Goal: Task Accomplishment & Management: Manage account settings

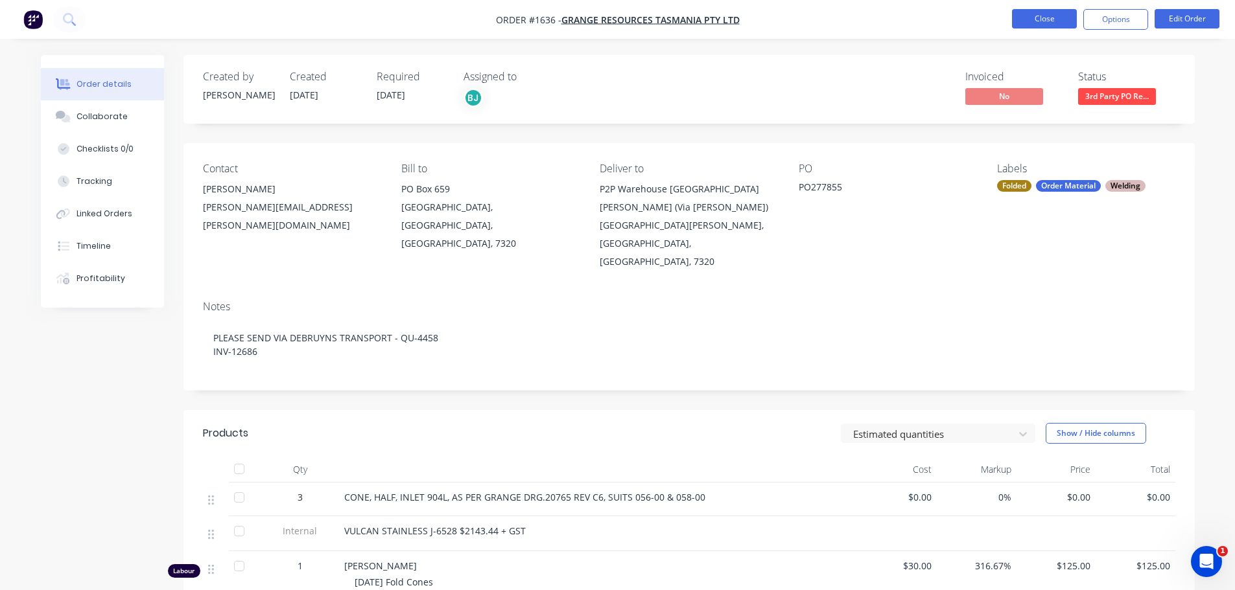
click at [1043, 14] on button "Close" at bounding box center [1044, 18] width 65 height 19
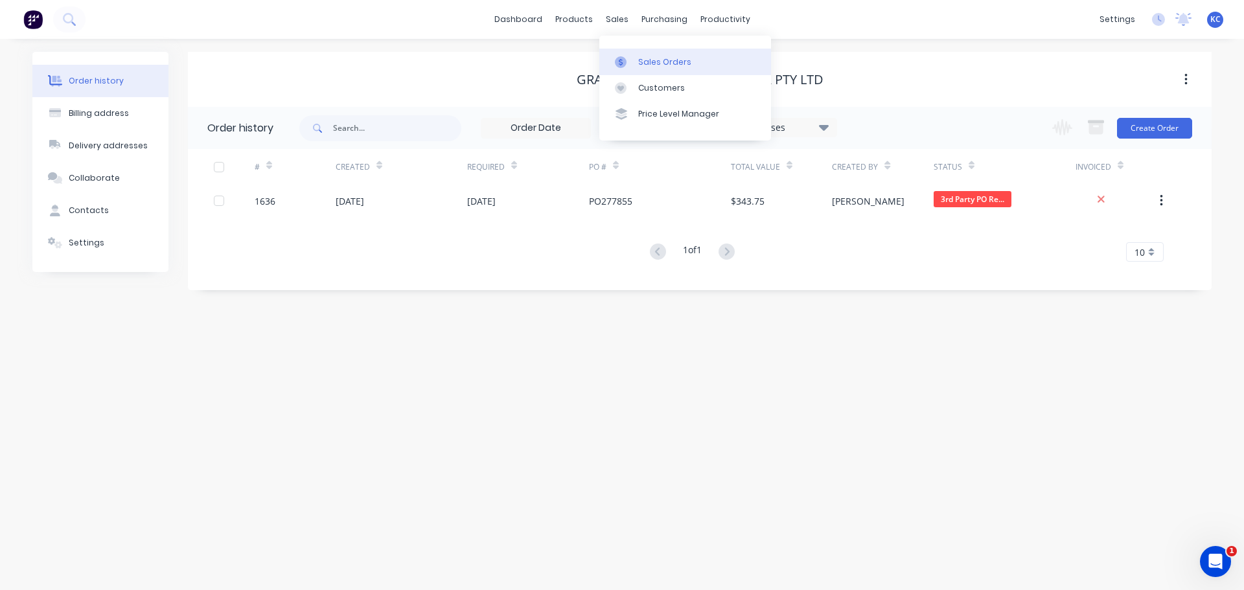
click at [632, 57] on div at bounding box center [624, 62] width 19 height 12
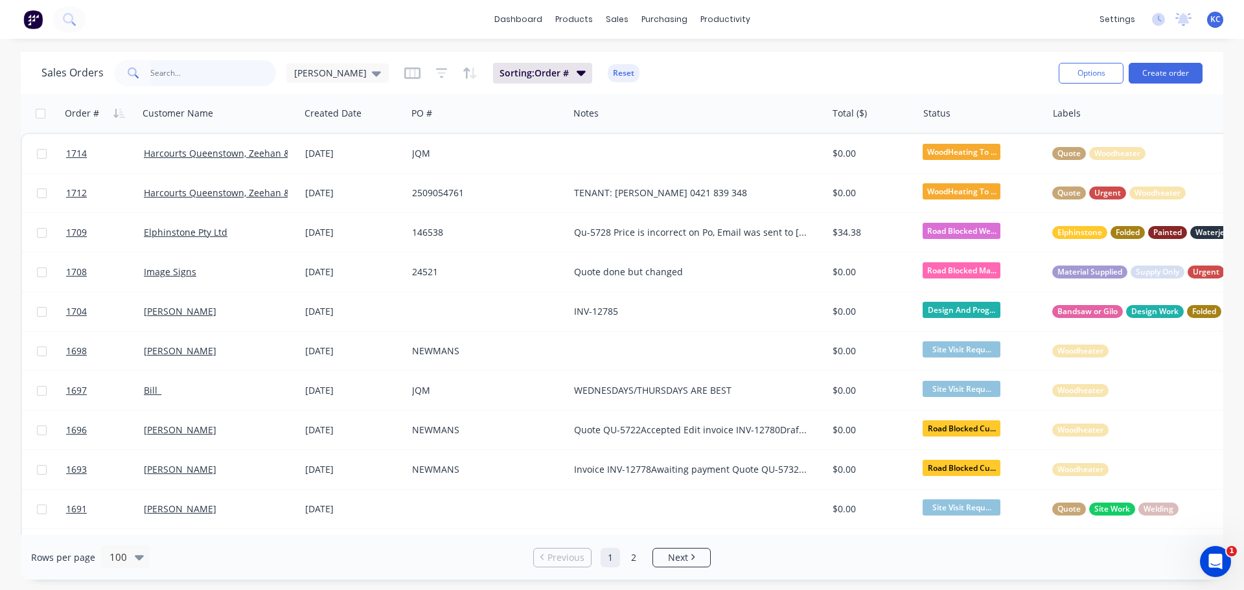
click at [205, 68] on input "text" at bounding box center [213, 73] width 126 height 26
type input "1661"
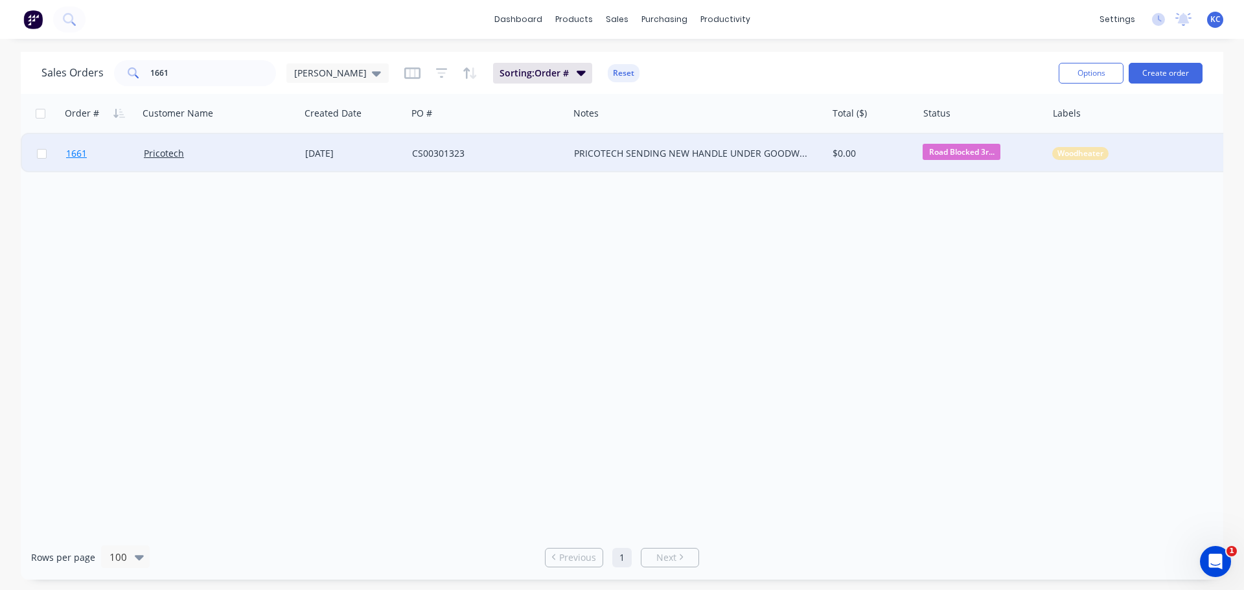
click at [77, 151] on span "1661" at bounding box center [76, 153] width 21 height 13
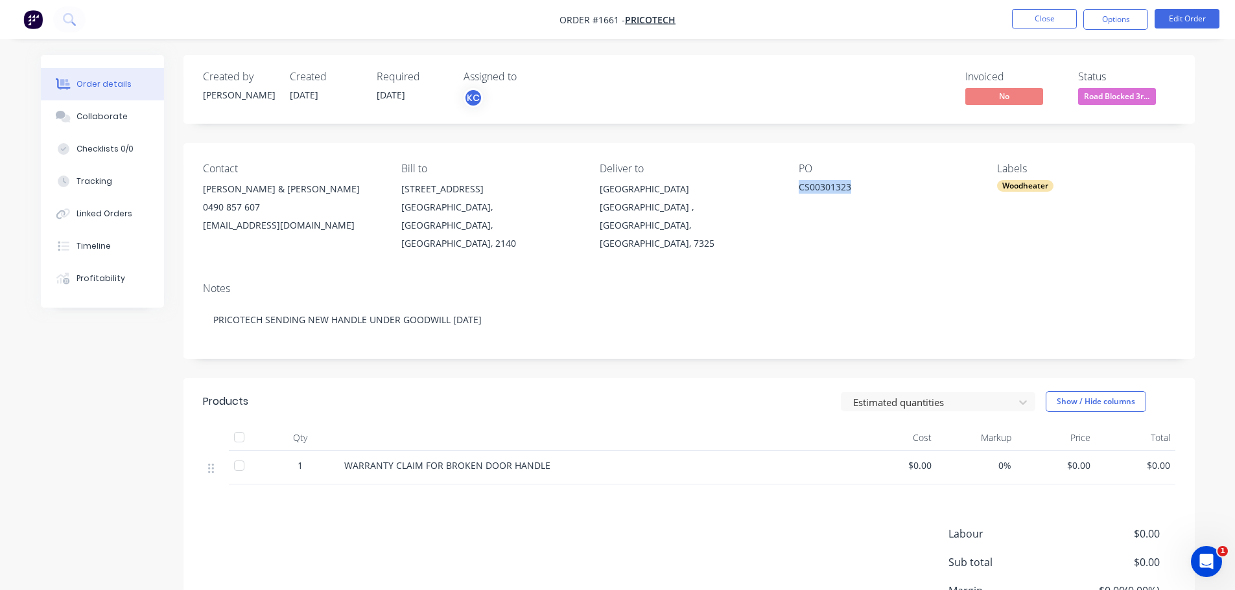
drag, startPoint x: 861, startPoint y: 184, endPoint x: 798, endPoint y: 196, distance: 63.9
click at [798, 196] on div "CS00301323" at bounding box center [879, 189] width 162 height 18
copy div "CS00301323"
click at [103, 119] on div "Collaborate" at bounding box center [101, 117] width 51 height 12
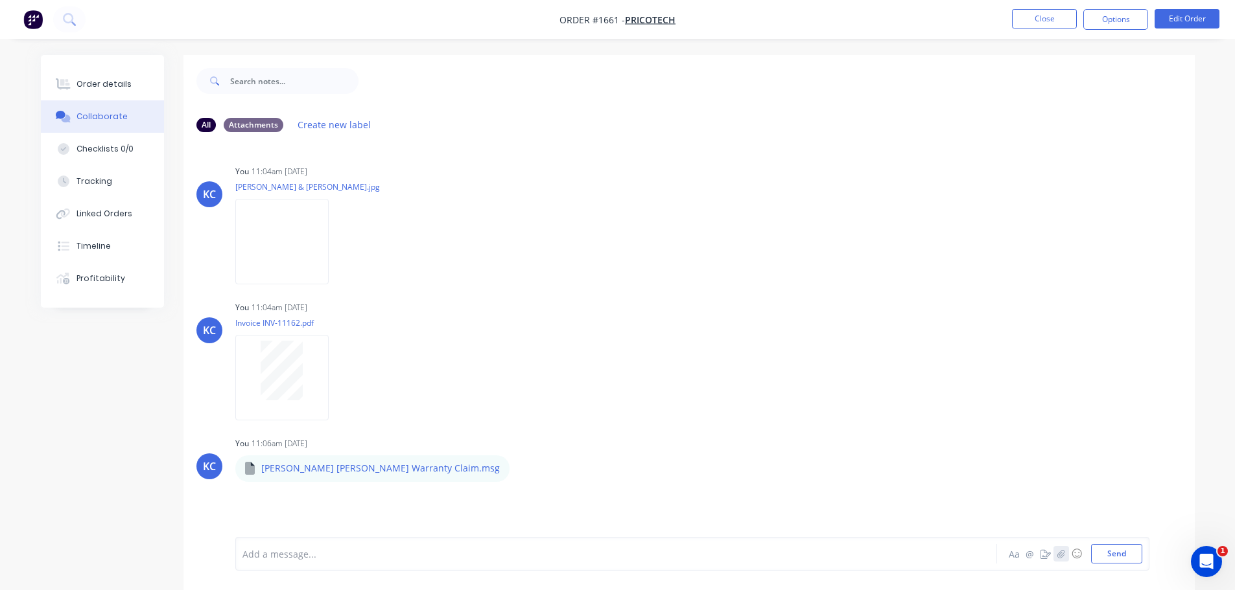
click at [1062, 551] on icon "button" at bounding box center [1060, 554] width 8 height 9
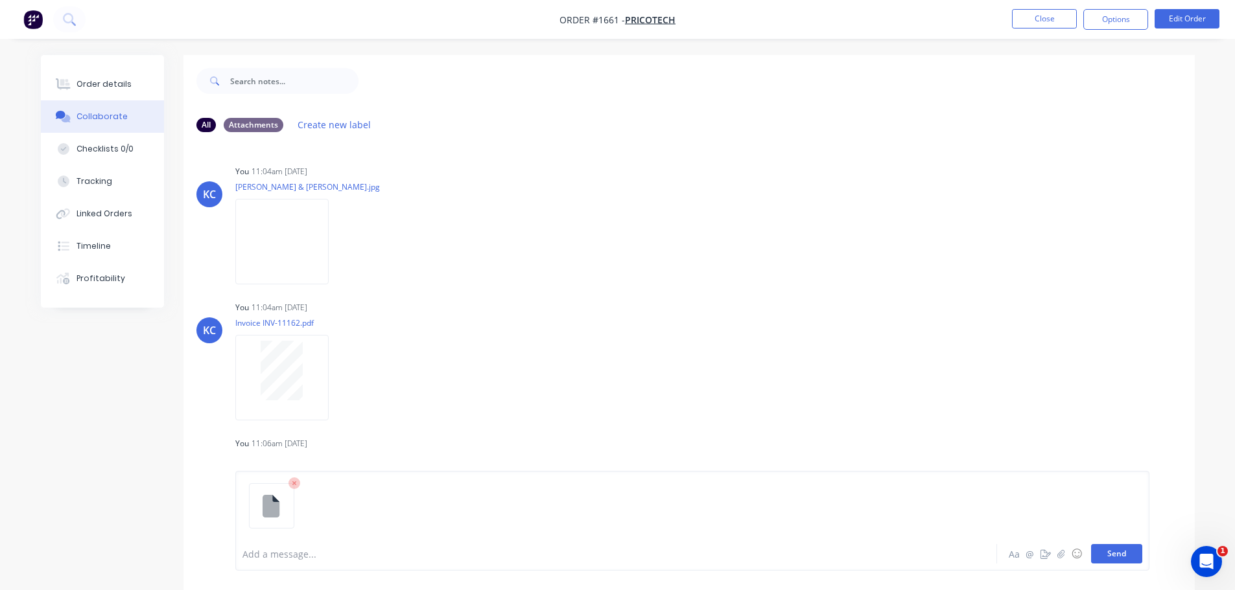
click at [1137, 552] on button "Send" at bounding box center [1116, 553] width 51 height 19
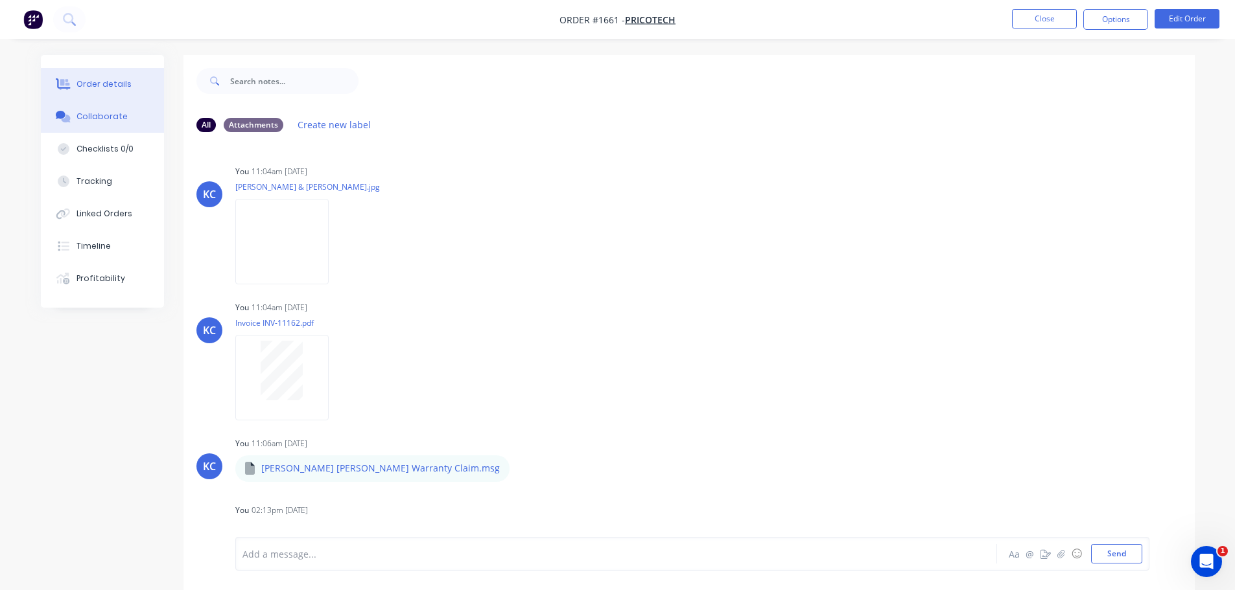
click at [128, 89] on button "Order details" at bounding box center [102, 84] width 123 height 32
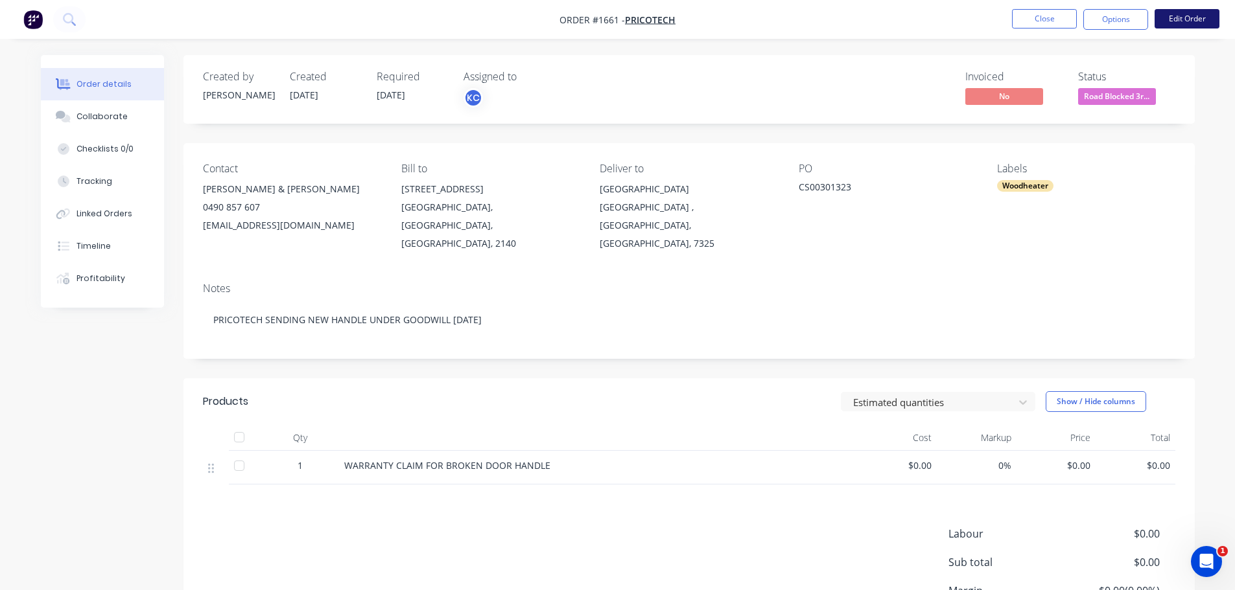
click at [1168, 21] on button "Edit Order" at bounding box center [1186, 18] width 65 height 19
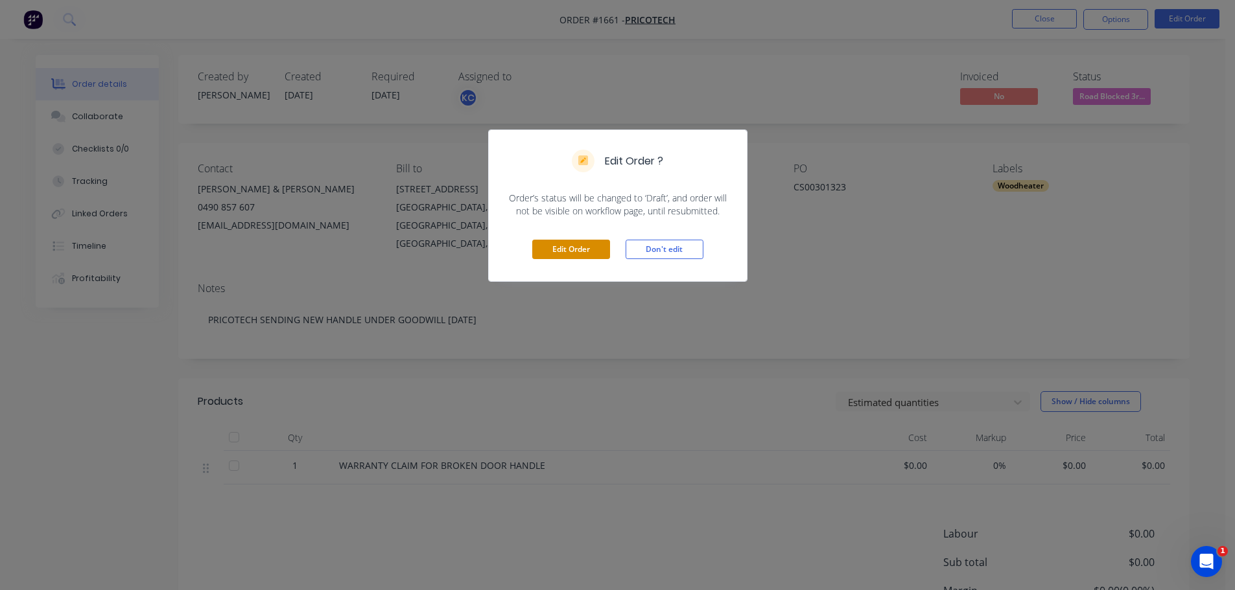
click at [577, 241] on button "Edit Order" at bounding box center [571, 249] width 78 height 19
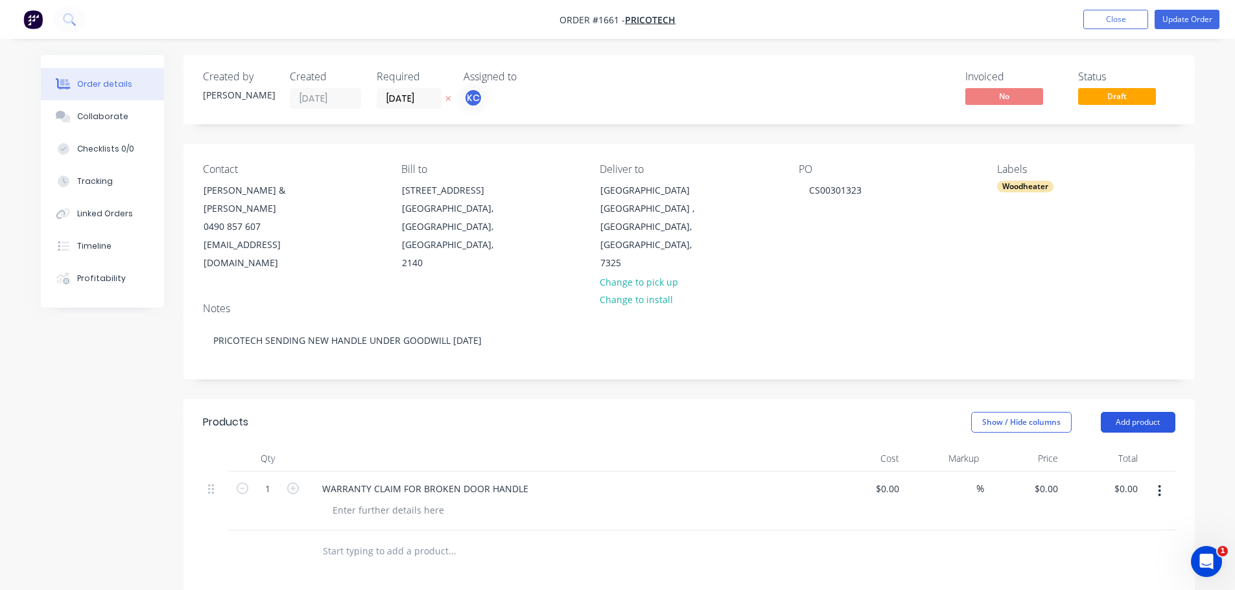
click at [1163, 421] on button "Add product" at bounding box center [1137, 422] width 75 height 21
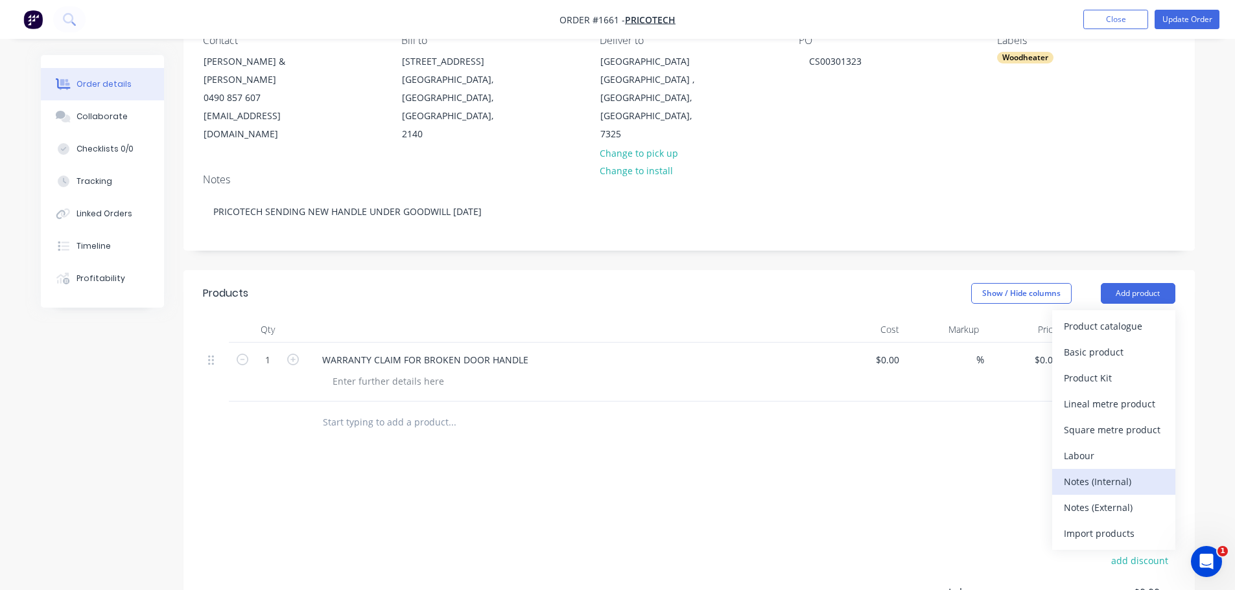
scroll to position [130, 0]
click at [1111, 483] on div "Notes (Internal)" at bounding box center [1113, 481] width 100 height 19
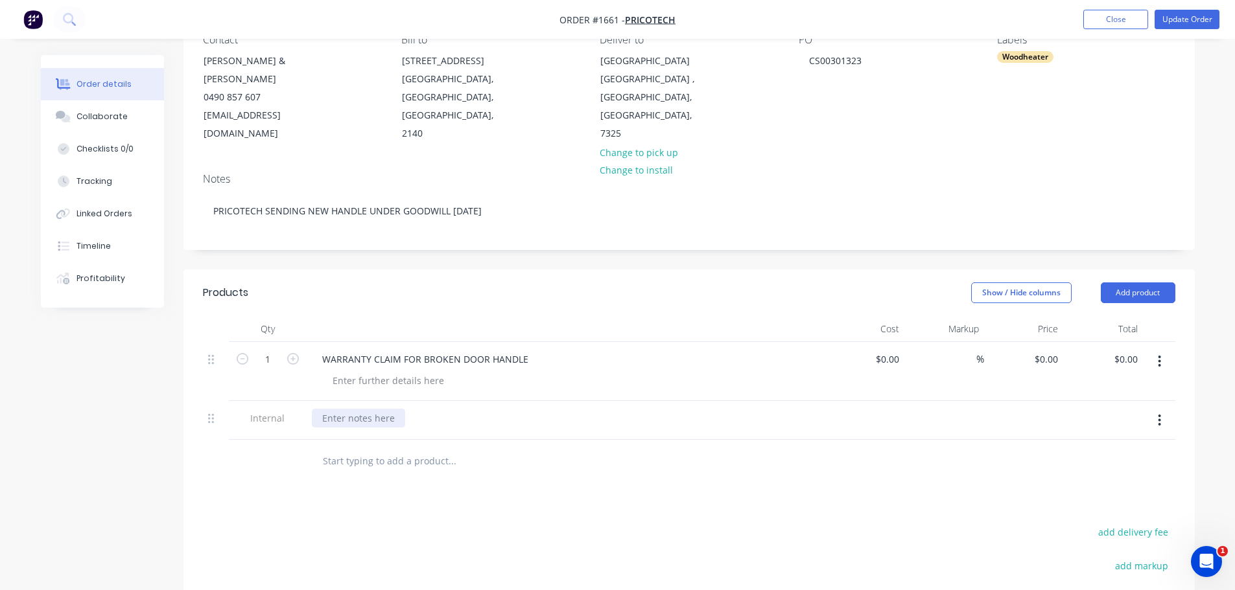
click at [359, 423] on div at bounding box center [358, 418] width 93 height 19
click at [1173, 16] on button "Update Order" at bounding box center [1186, 19] width 65 height 19
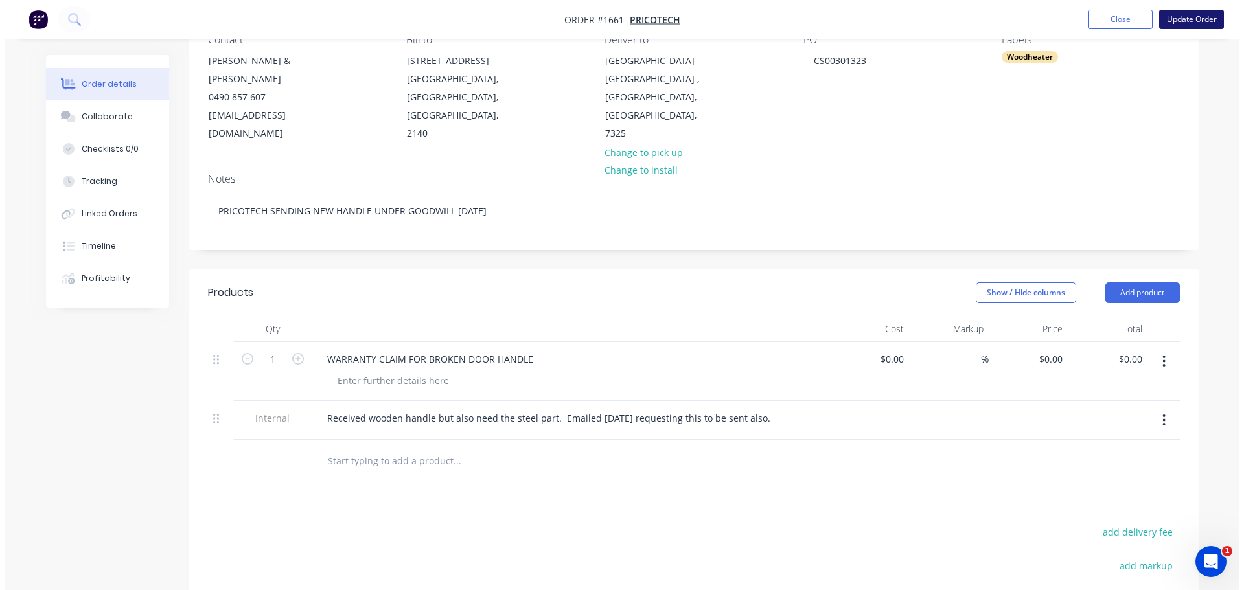
scroll to position [0, 0]
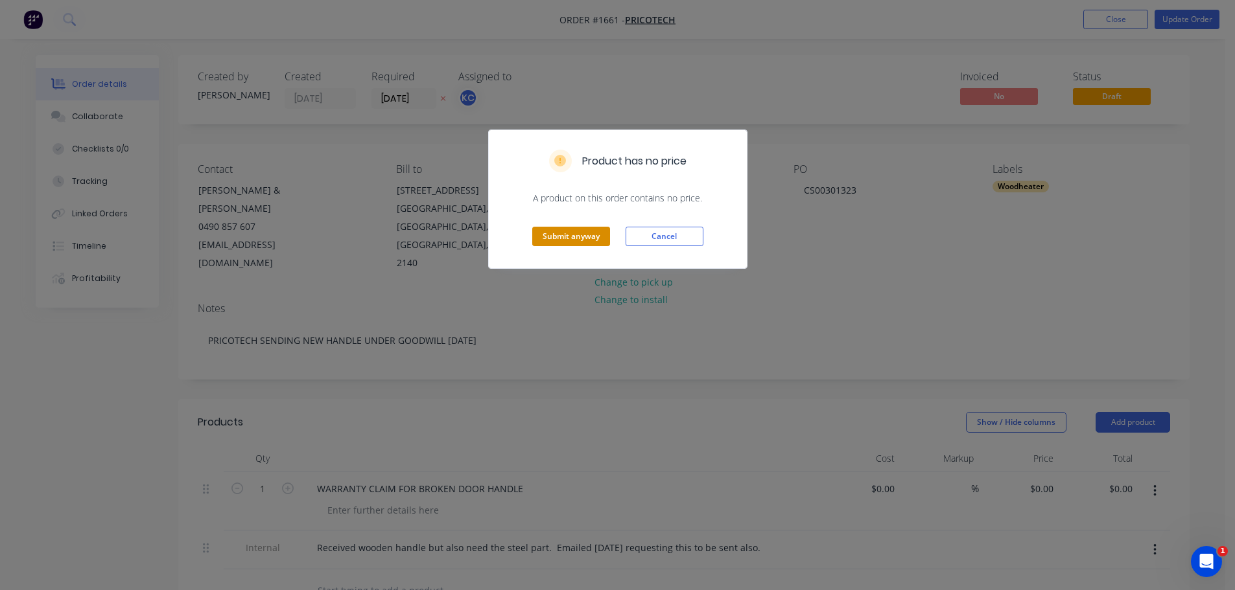
click at [572, 233] on button "Submit anyway" at bounding box center [571, 236] width 78 height 19
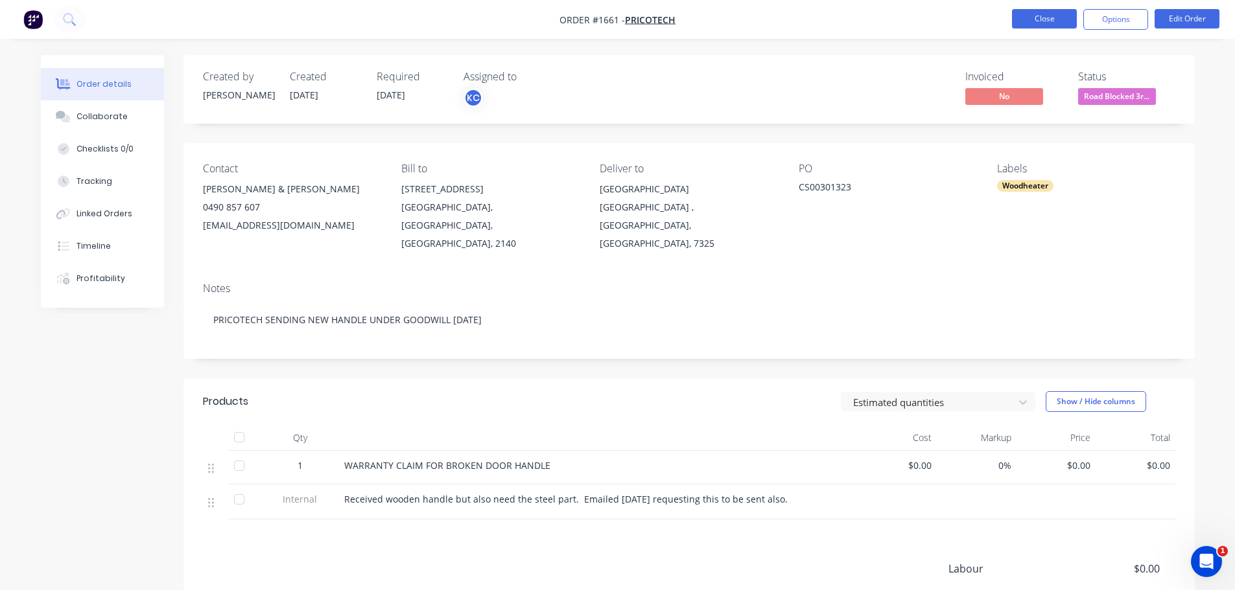
click at [1053, 17] on button "Close" at bounding box center [1044, 18] width 65 height 19
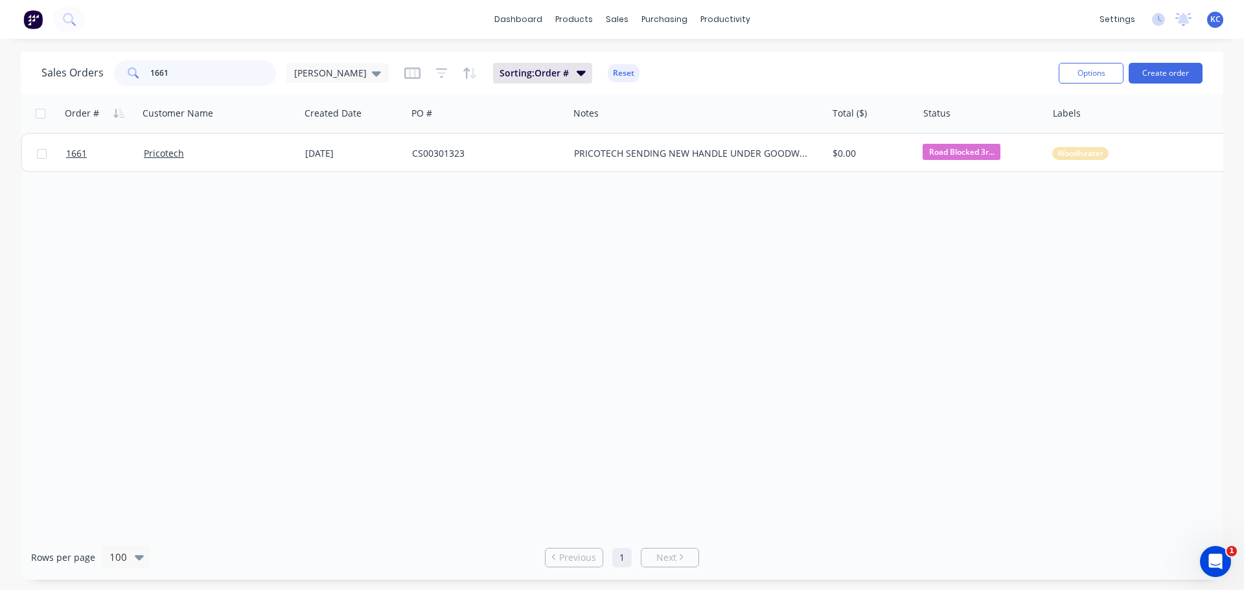
drag, startPoint x: 73, startPoint y: 69, endPoint x: 0, endPoint y: 55, distance: 73.8
click at [0, 59] on div "Sales Orders 1661 [PERSON_NAME] Sorting: Order # Reset Options Create order Ord…" at bounding box center [622, 316] width 1244 height 528
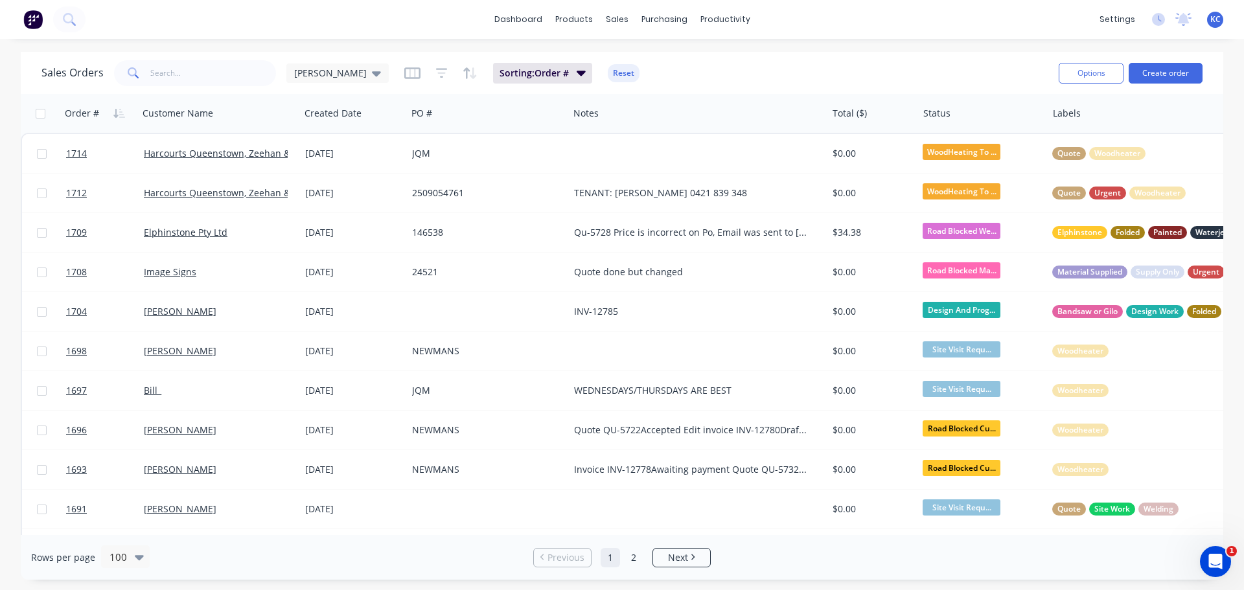
click at [1214, 19] on span "KC" at bounding box center [1216, 20] width 10 height 12
